Goal: Information Seeking & Learning: Learn about a topic

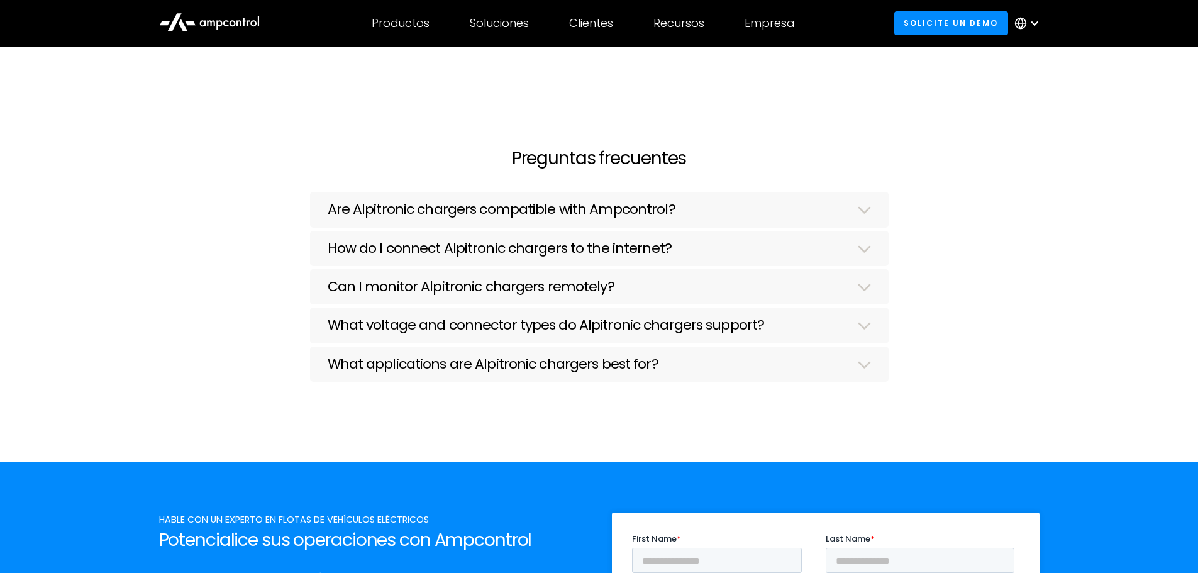
scroll to position [1886, 0]
click at [863, 209] on img at bounding box center [864, 211] width 13 height 8
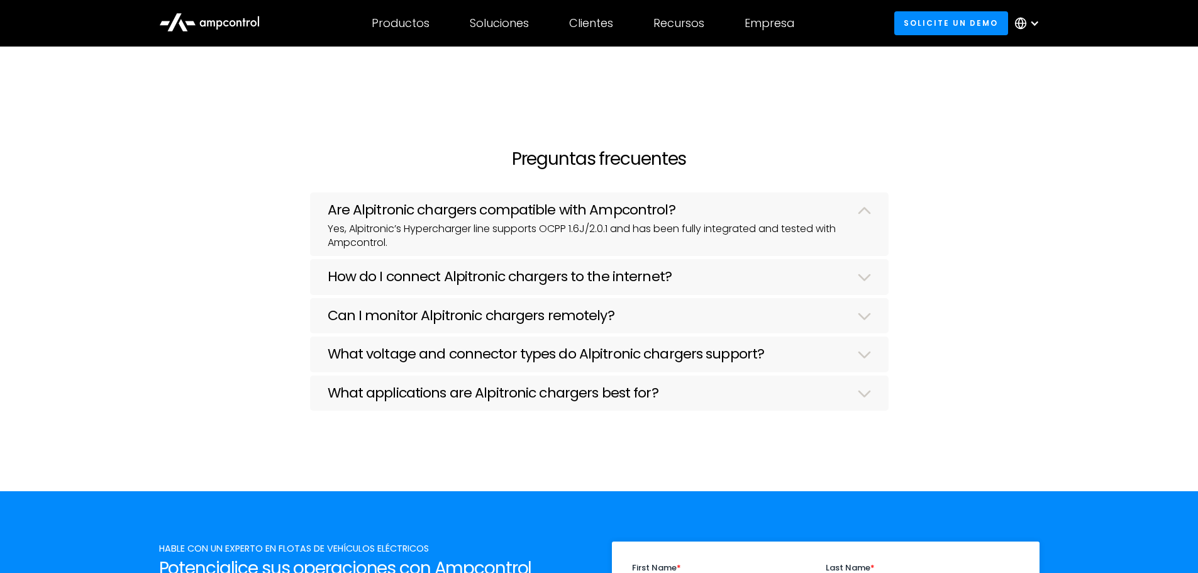
click at [863, 209] on img at bounding box center [864, 211] width 13 height 8
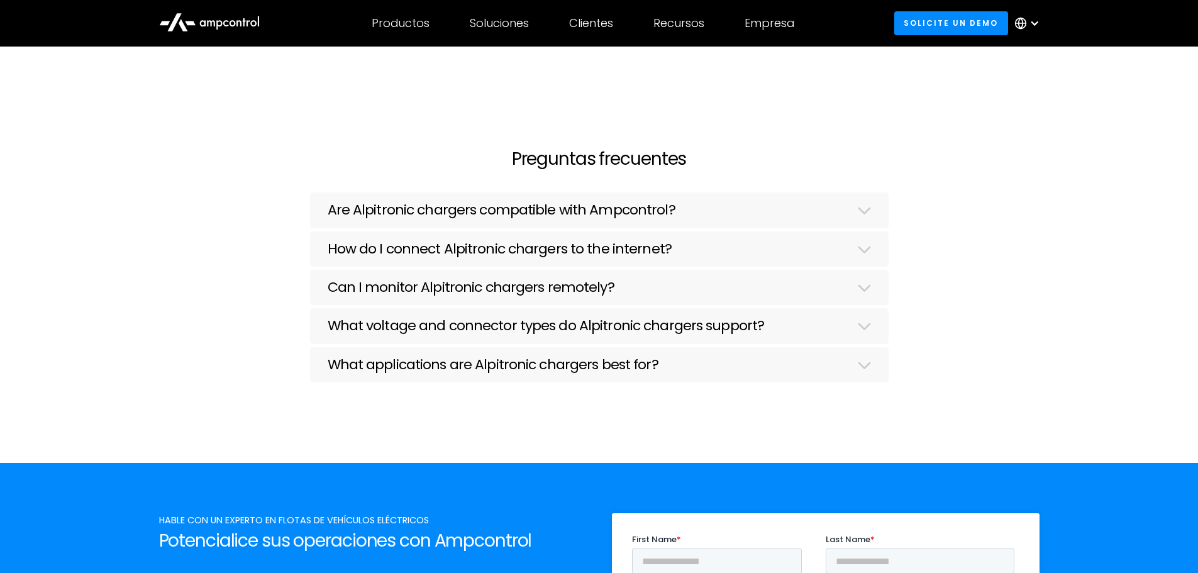
click at [779, 282] on div "Can I monitor Alpitronic chargers remotely?" at bounding box center [599, 288] width 543 height 19
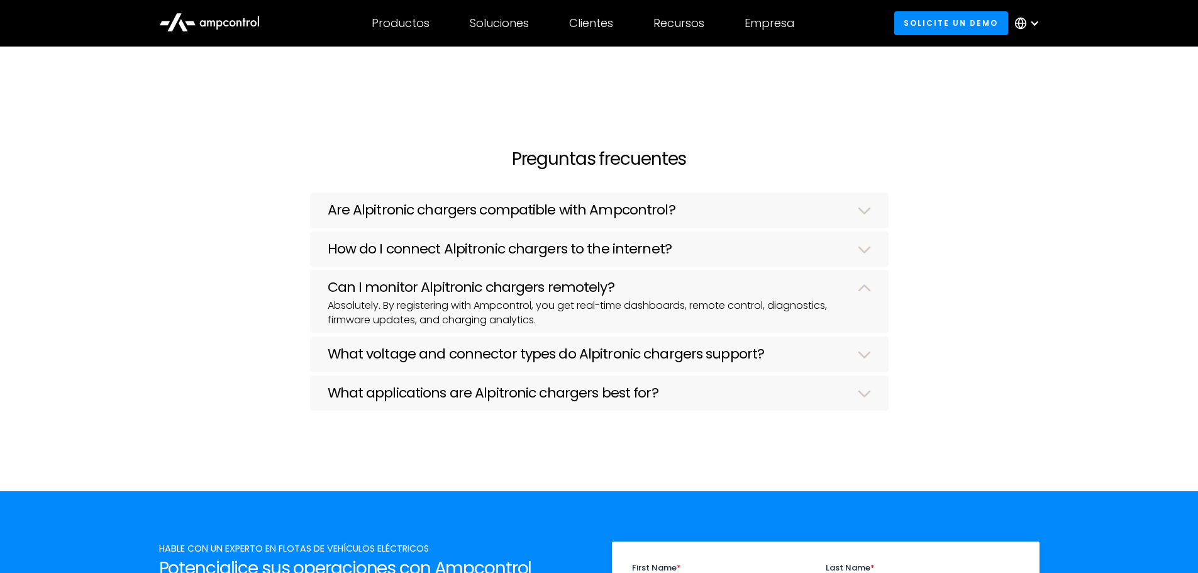
click at [779, 282] on div "Can I monitor Alpitronic chargers remotely?" at bounding box center [599, 288] width 543 height 19
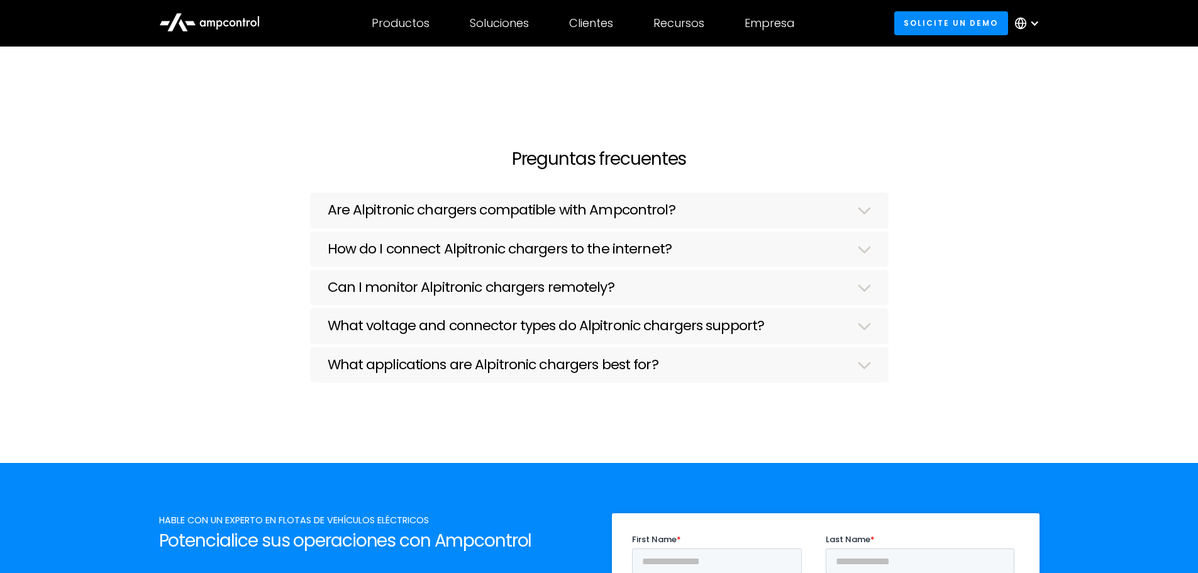
click at [779, 282] on div "Can I monitor Alpitronic chargers remotely?" at bounding box center [599, 288] width 543 height 19
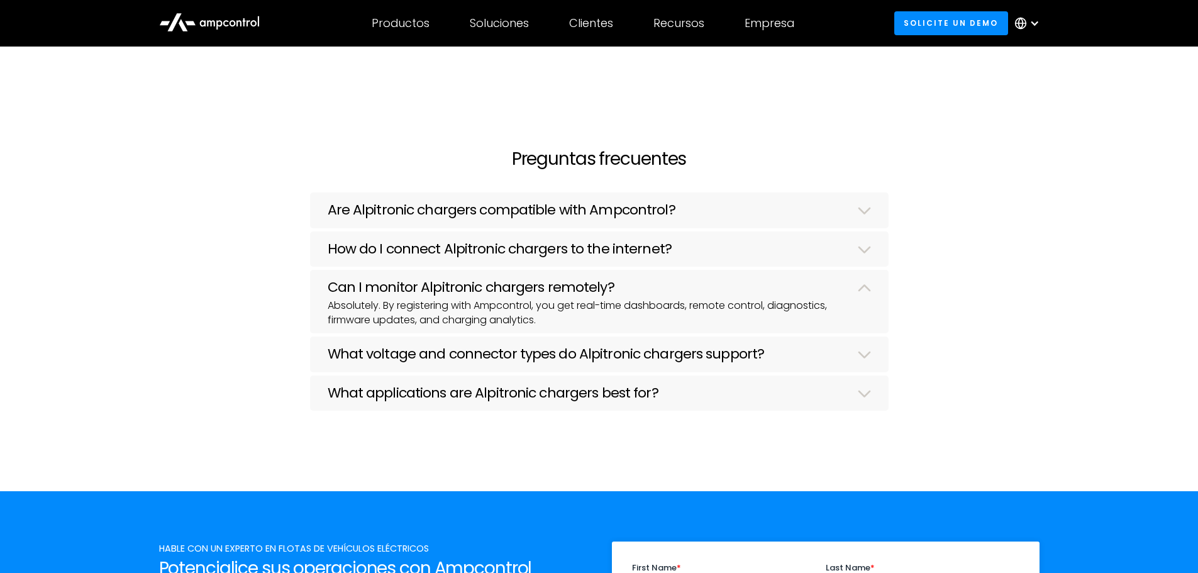
click at [779, 282] on div "Can I monitor Alpitronic chargers remotely?" at bounding box center [599, 288] width 543 height 19
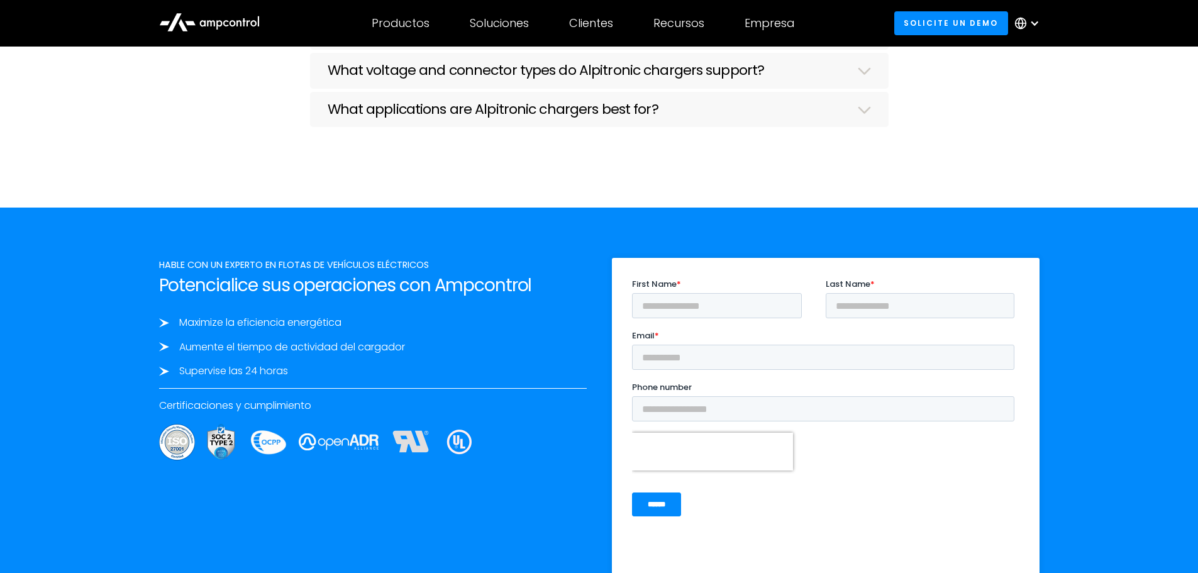
scroll to position [2138, 0]
